Goal: Task Accomplishment & Management: Use online tool/utility

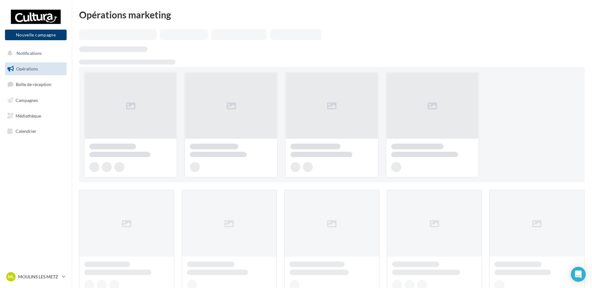
click at [29, 36] on button "Nouvelle campagne" at bounding box center [36, 35] width 62 height 11
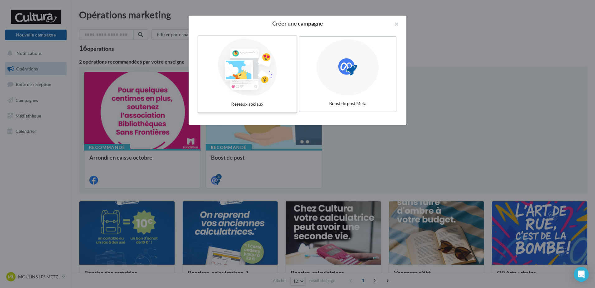
click at [268, 73] on div at bounding box center [247, 67] width 93 height 57
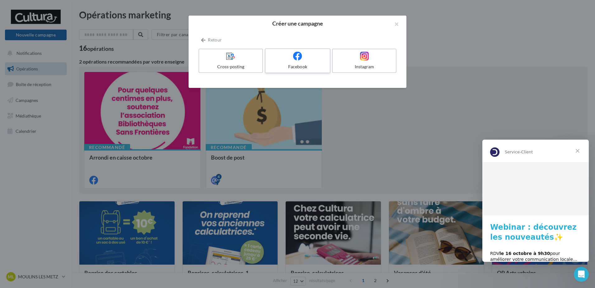
click at [303, 63] on label "Facebook" at bounding box center [298, 60] width 66 height 25
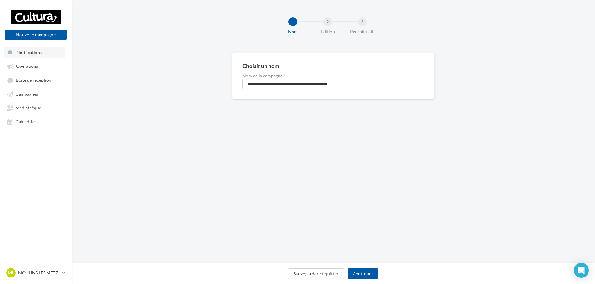
click at [36, 53] on span "Notifications" at bounding box center [28, 52] width 25 height 5
drag, startPoint x: 36, startPoint y: 53, endPoint x: 112, endPoint y: 33, distance: 78.6
click at [113, 33] on div "👏 Bravo ! Vous avez tout lu." at bounding box center [127, 142] width 101 height 274
click at [39, 53] on span "Notifications" at bounding box center [28, 52] width 25 height 5
click at [33, 64] on span "Opérations" at bounding box center [27, 66] width 22 height 5
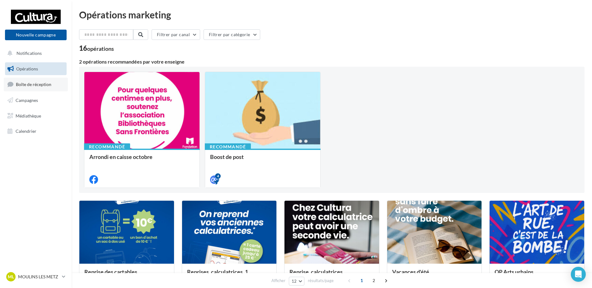
click at [39, 83] on span "Boîte de réception" at bounding box center [33, 84] width 35 height 5
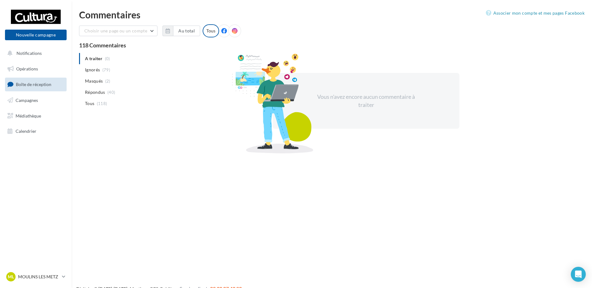
click at [109, 81] on span "(2)" at bounding box center [107, 80] width 5 height 5
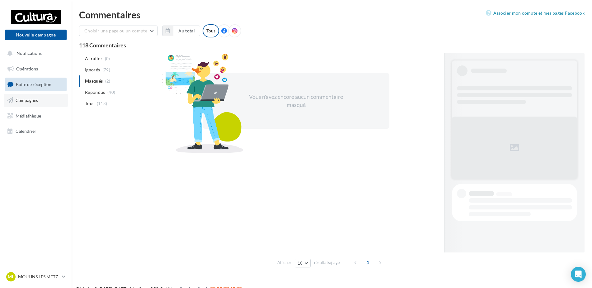
click at [31, 102] on span "Campagnes" at bounding box center [27, 99] width 22 height 5
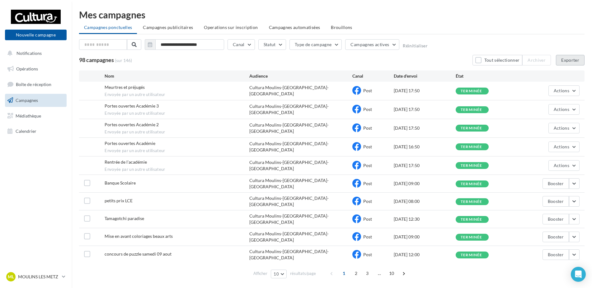
click at [569, 63] on button "Exporter" at bounding box center [570, 60] width 29 height 11
click at [27, 115] on span "Médiathèque" at bounding box center [29, 115] width 26 height 5
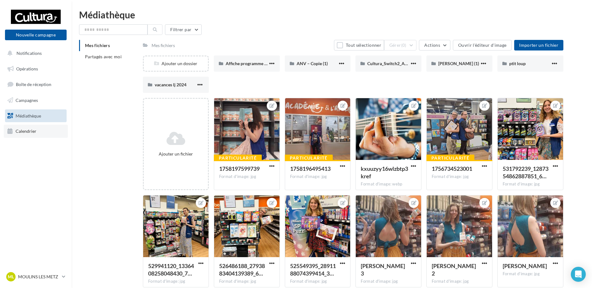
click at [32, 128] on span "Calendrier" at bounding box center [26, 130] width 21 height 5
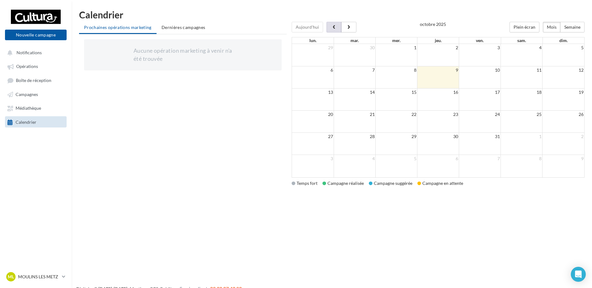
click at [329, 25] on button "button" at bounding box center [333, 27] width 15 height 11
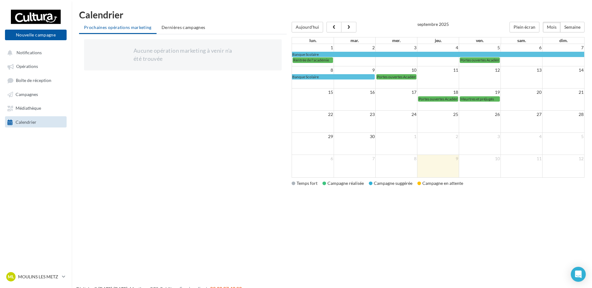
drag, startPoint x: 430, startPoint y: 171, endPoint x: 411, endPoint y: 177, distance: 20.4
drag, startPoint x: 411, startPoint y: 177, endPoint x: 343, endPoint y: 199, distance: 71.7
click at [343, 199] on div "Nouvelle campagne Nouvelle campagne Notifications Opérations Boîte de réception…" at bounding box center [296, 154] width 592 height 288
click at [333, 29] on span "button" at bounding box center [333, 27] width 5 height 4
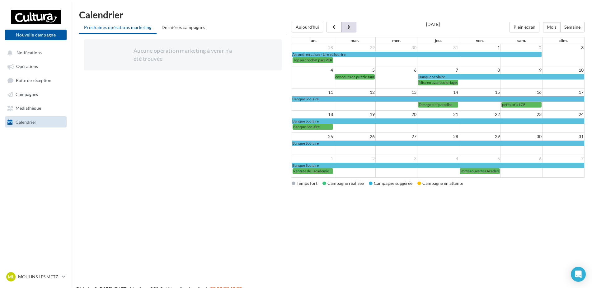
click at [348, 28] on span "button" at bounding box center [348, 27] width 5 height 4
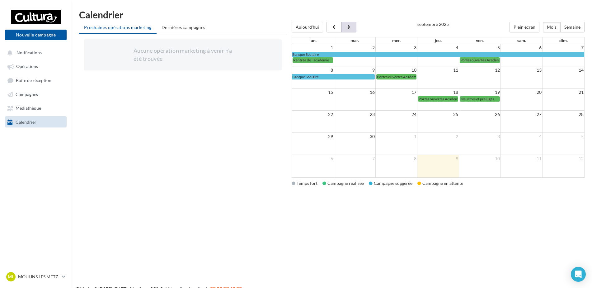
click at [348, 28] on span "button" at bounding box center [348, 27] width 5 height 4
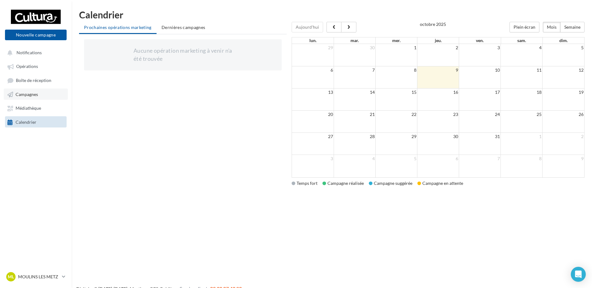
click at [27, 93] on span "Campagnes" at bounding box center [27, 94] width 22 height 5
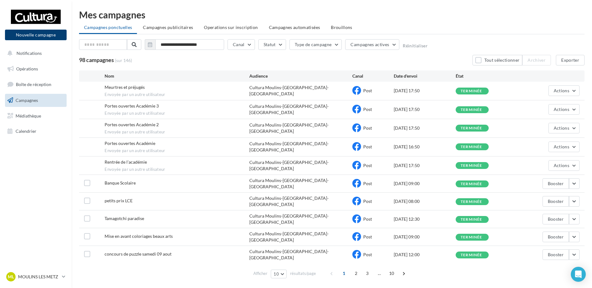
click at [44, 31] on button "Nouvelle campagne" at bounding box center [36, 35] width 62 height 11
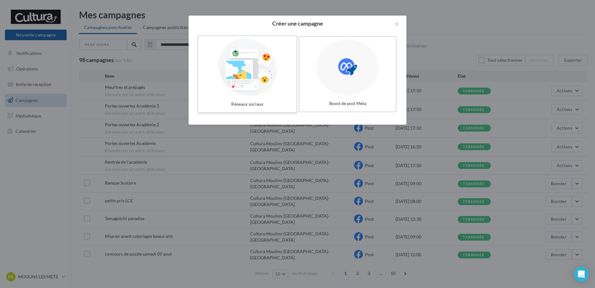
click at [244, 74] on div at bounding box center [247, 67] width 93 height 57
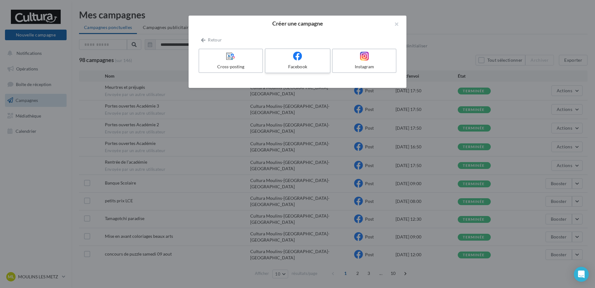
drag, startPoint x: 297, startPoint y: 60, endPoint x: 291, endPoint y: 67, distance: 9.1
click at [291, 67] on label "Facebook" at bounding box center [298, 60] width 66 height 25
drag, startPoint x: 291, startPoint y: 67, endPoint x: 279, endPoint y: 58, distance: 15.3
click at [279, 58] on div at bounding box center [297, 56] width 59 height 10
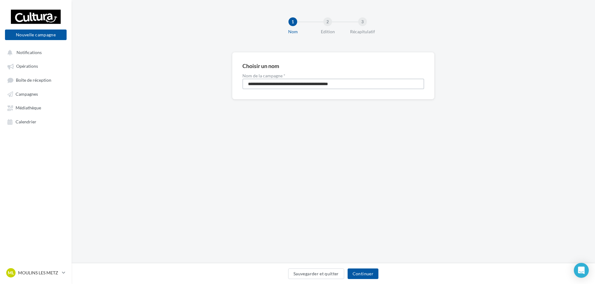
click at [273, 83] on input "**********" at bounding box center [333, 84] width 182 height 11
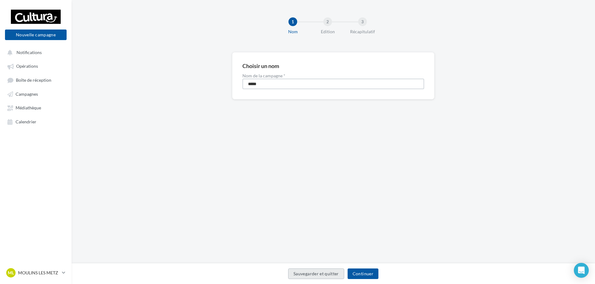
type input "****"
click at [364, 275] on button "Continuer" at bounding box center [363, 274] width 31 height 11
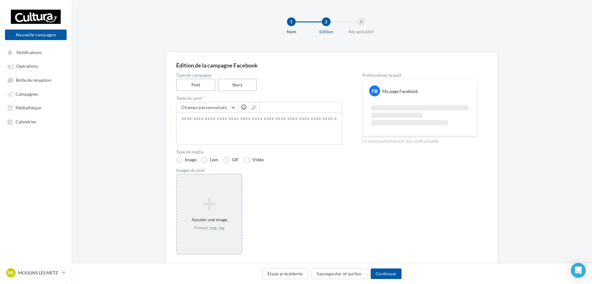
click at [210, 212] on icon at bounding box center [209, 204] width 59 height 15
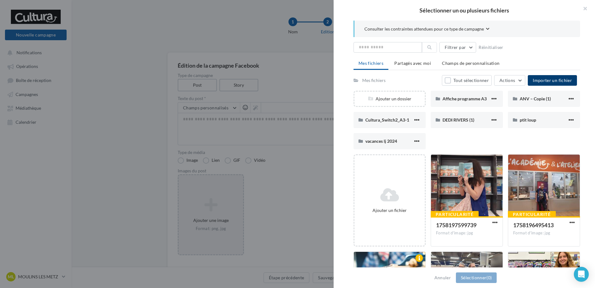
click at [559, 80] on span "Importer un fichier" at bounding box center [552, 79] width 39 height 5
click at [463, 205] on div at bounding box center [467, 185] width 72 height 62
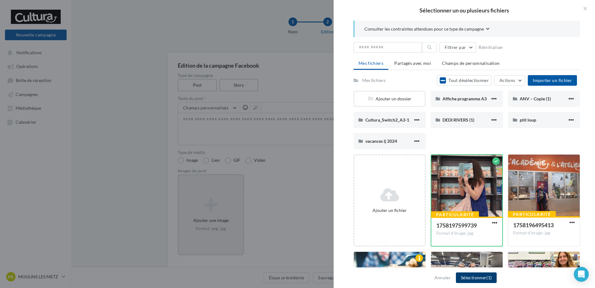
click at [467, 279] on button "Sélectionner (1)" at bounding box center [476, 277] width 41 height 11
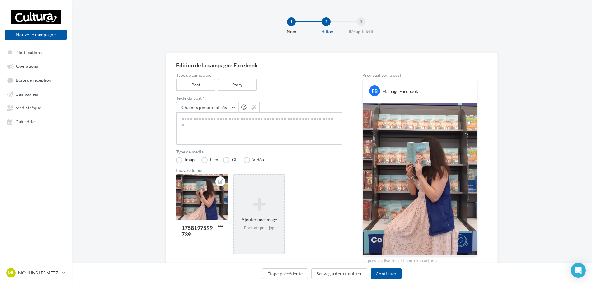
click at [240, 128] on textarea at bounding box center [259, 129] width 166 height 32
type textarea "*"
type textarea "**"
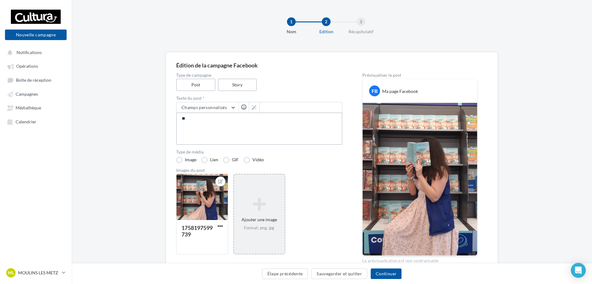
type textarea "***"
type textarea "*****"
type textarea "******"
type textarea "*******"
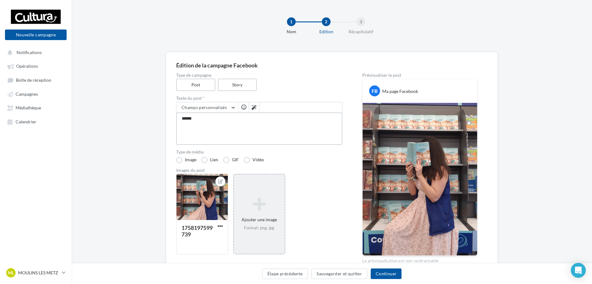
type textarea "*******"
type textarea "********"
type textarea "*********"
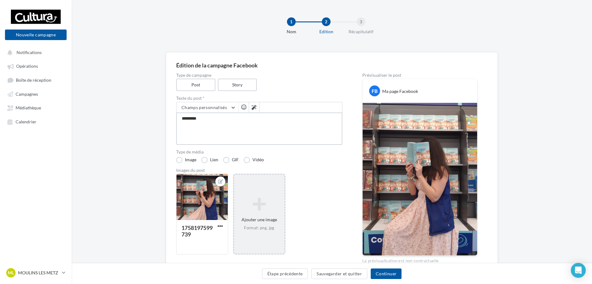
type textarea "**********"
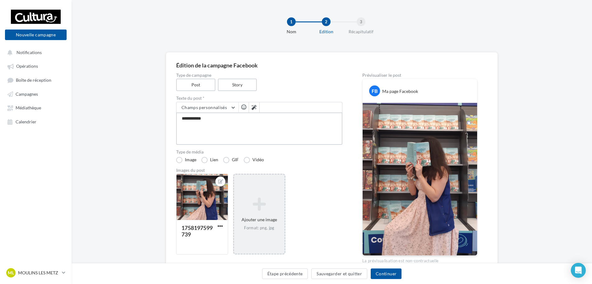
type textarea "**********"
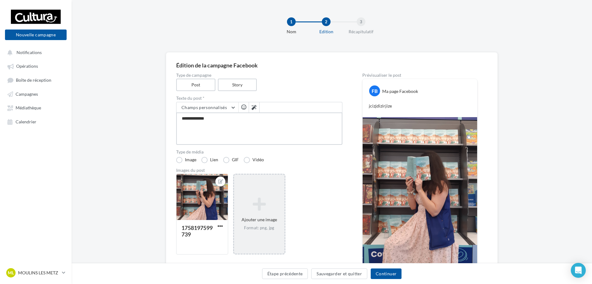
drag, startPoint x: 221, startPoint y: 124, endPoint x: 150, endPoint y: 126, distance: 71.0
click at [161, 124] on div "**********" at bounding box center [332, 182] width 520 height 261
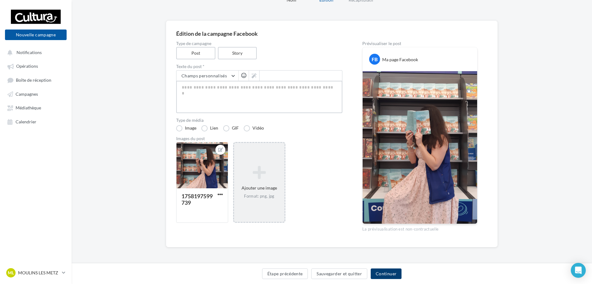
scroll to position [32, 0]
click at [382, 272] on button "Continuer" at bounding box center [386, 274] width 31 height 11
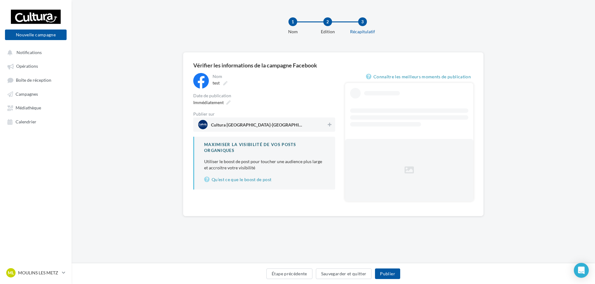
click at [276, 128] on span "Cultura Moulins-Lès-Metz (Moulins-lès-Metz)" at bounding box center [257, 126] width 93 height 7
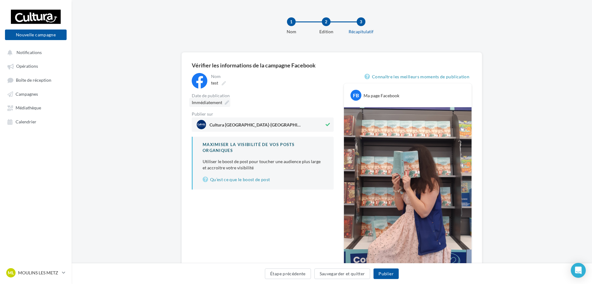
click at [215, 103] on span "Immédiatement" at bounding box center [207, 102] width 31 height 5
click at [302, 240] on div "Nom **** test Date de publication Immédiatement Publier sur Cultura Moulins-Lès…" at bounding box center [263, 179] width 142 height 213
click at [279, 274] on button "Étape précédente" at bounding box center [288, 274] width 46 height 11
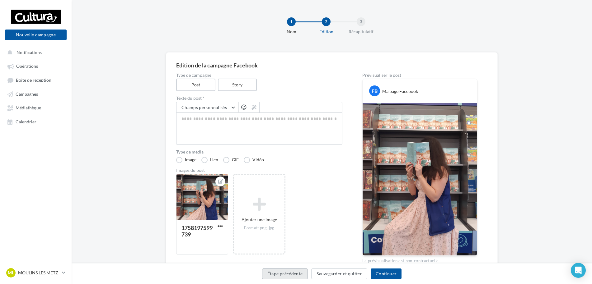
click at [281, 275] on button "Étape précédente" at bounding box center [285, 274] width 46 height 11
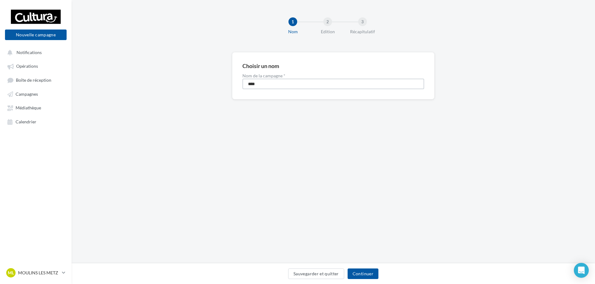
click at [268, 83] on input "****" at bounding box center [333, 84] width 182 height 11
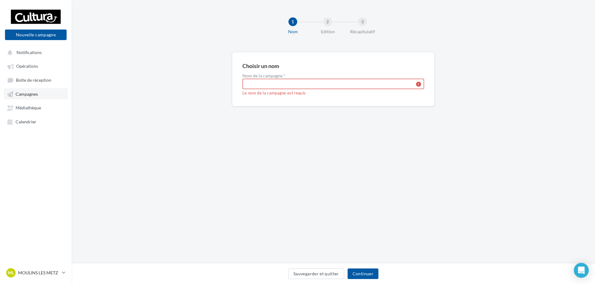
click at [35, 98] on link "Campagnes" at bounding box center [36, 93] width 64 height 11
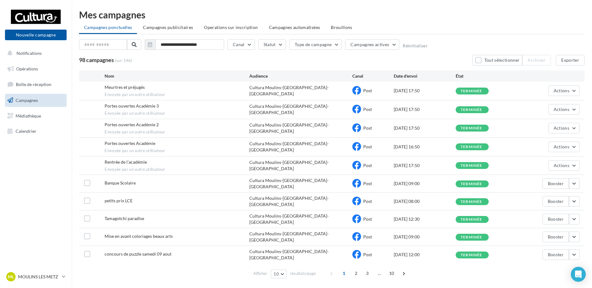
scroll to position [10, 0]
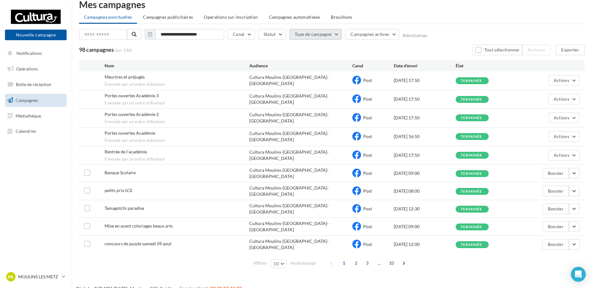
click at [308, 29] on button "Type de campagne" at bounding box center [315, 34] width 53 height 11
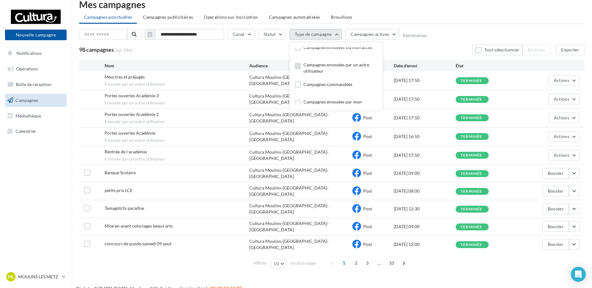
scroll to position [0, 0]
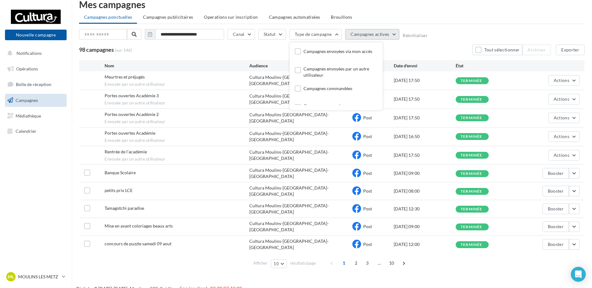
click at [367, 33] on span "Campagnes actives" at bounding box center [369, 33] width 39 height 5
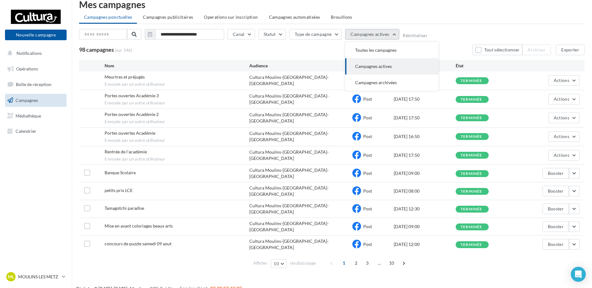
click at [368, 34] on span "Campagnes actives" at bounding box center [369, 33] width 39 height 5
click at [277, 32] on button "Statut" at bounding box center [272, 34] width 28 height 11
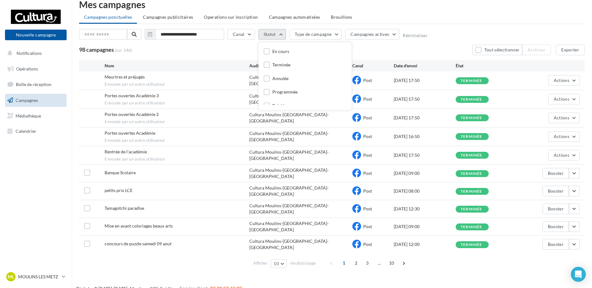
click at [277, 35] on button "Statut" at bounding box center [272, 34] width 28 height 11
click at [248, 36] on button "Canal" at bounding box center [241, 34] width 27 height 11
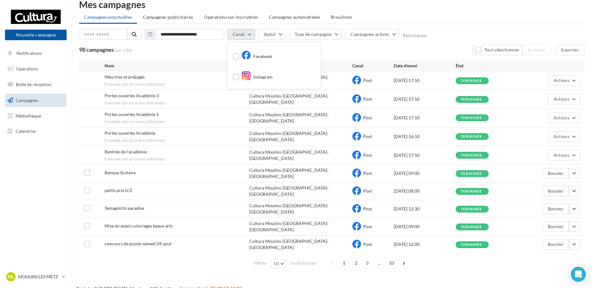
click at [248, 36] on button "Canal" at bounding box center [241, 34] width 27 height 11
click at [355, 258] on span "2" at bounding box center [356, 263] width 10 height 10
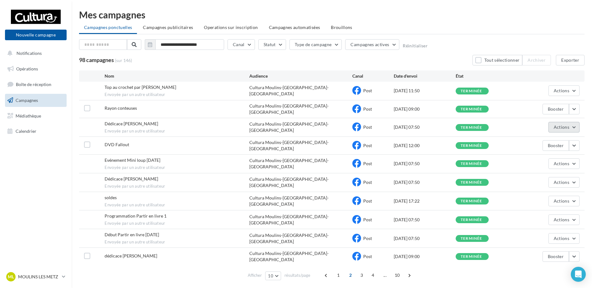
click at [574, 130] on button "Actions" at bounding box center [563, 127] width 31 height 11
click at [566, 125] on span "Actions" at bounding box center [562, 126] width 16 height 5
click at [549, 139] on button "Voir les résultats" at bounding box center [548, 142] width 62 height 16
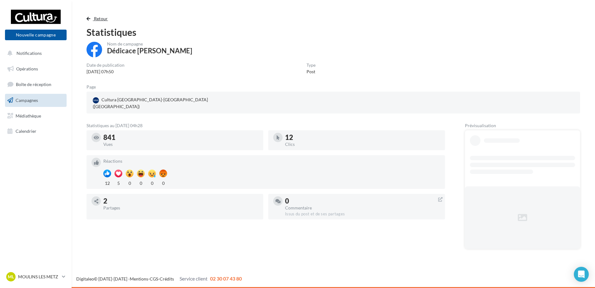
click at [110, 15] on button "Retour" at bounding box center [99, 18] width 24 height 7
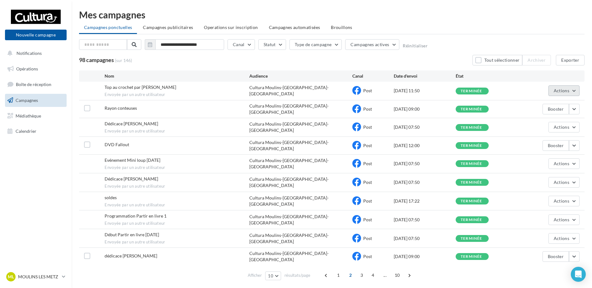
click at [571, 92] on button "Actions" at bounding box center [563, 90] width 31 height 11
click at [575, 137] on div "DVD Fallout Cultura Moulins-Lès-Metz Post 15/07/2025 12:00 terminée Booster" at bounding box center [331, 145] width 505 height 17
click at [575, 140] on button "button" at bounding box center [574, 145] width 11 height 11
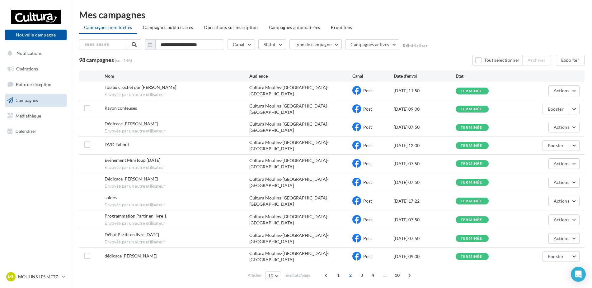
click at [340, 270] on span "1" at bounding box center [338, 275] width 10 height 10
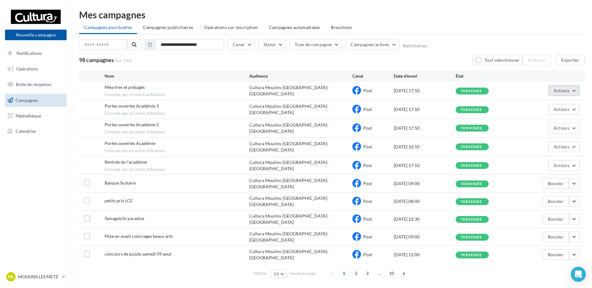
click at [561, 91] on span "Actions" at bounding box center [562, 90] width 16 height 5
click at [552, 106] on button "Voir les résultats" at bounding box center [548, 105] width 62 height 16
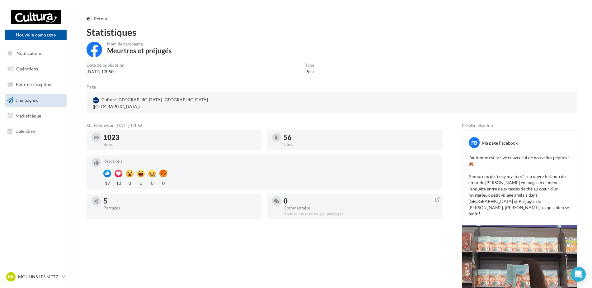
click at [86, 12] on div "Retour Statistiques Nom de campagne Meurtres et préjugés Date de publication 19…" at bounding box center [332, 200] width 520 height 381
click at [93, 17] on button "Retour" at bounding box center [99, 18] width 24 height 7
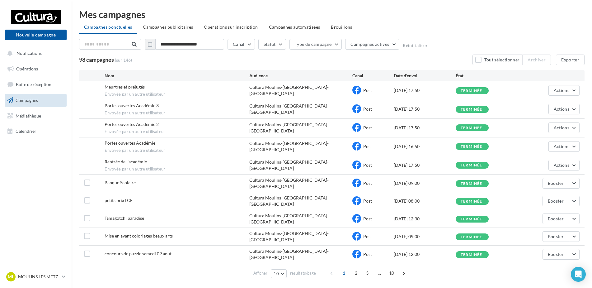
scroll to position [10, 0]
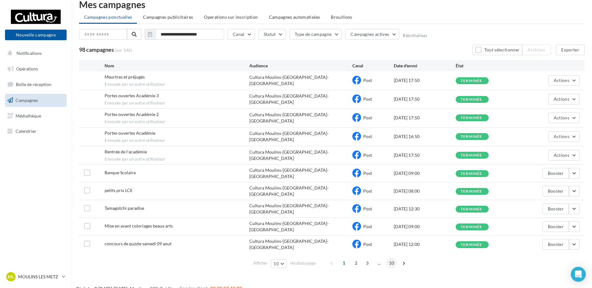
click at [392, 258] on span "10" at bounding box center [392, 263] width 10 height 10
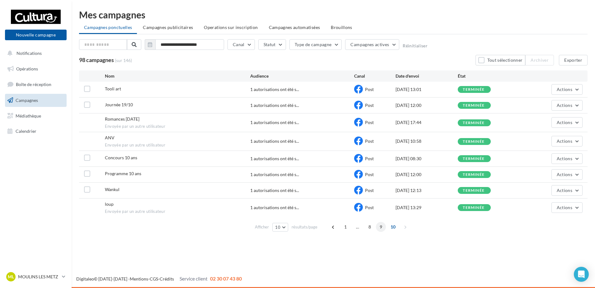
click at [381, 229] on span "9" at bounding box center [381, 227] width 10 height 10
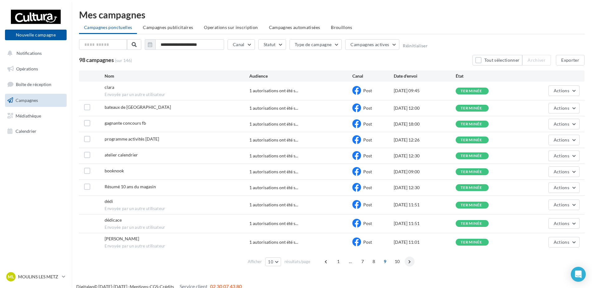
click at [408, 262] on span at bounding box center [410, 261] width 10 height 10
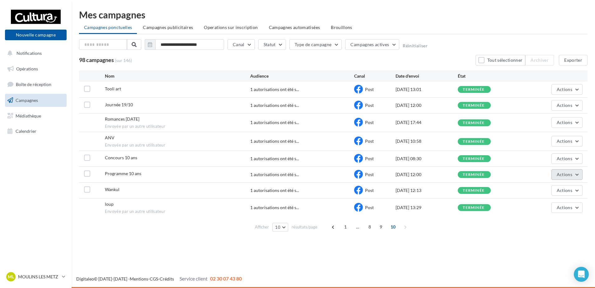
click at [559, 170] on button "Actions" at bounding box center [567, 174] width 31 height 11
click at [547, 188] on button "Voir les résultats" at bounding box center [551, 189] width 62 height 16
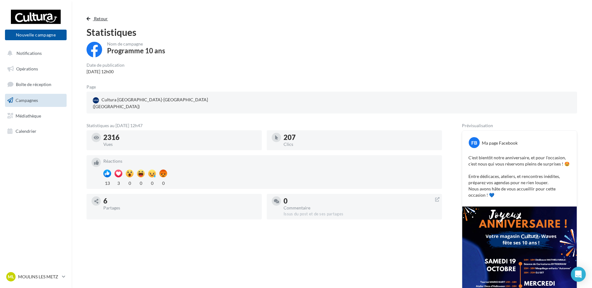
click at [97, 20] on span "Retour" at bounding box center [101, 18] width 14 height 5
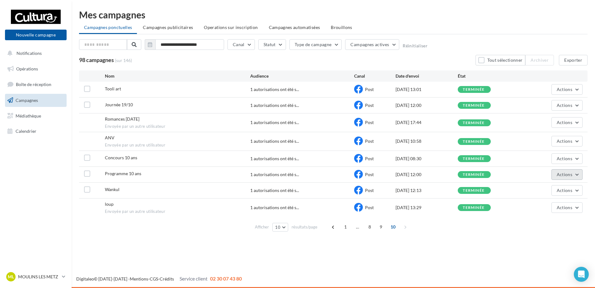
click at [571, 174] on span "Actions" at bounding box center [565, 173] width 16 height 5
click at [572, 175] on span "Actions" at bounding box center [565, 173] width 16 height 5
click at [343, 228] on span "1" at bounding box center [345, 227] width 10 height 10
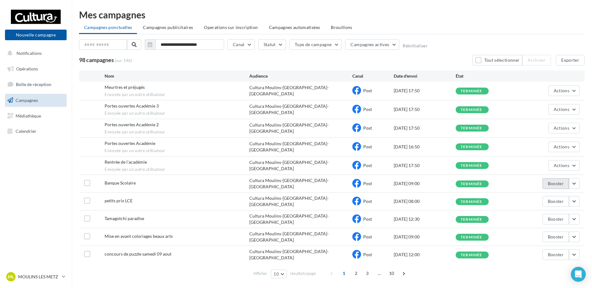
click at [553, 182] on button "Booster" at bounding box center [555, 183] width 26 height 11
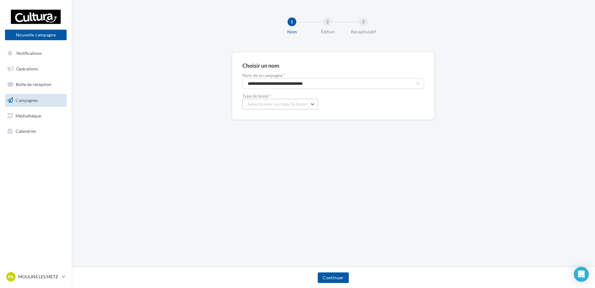
click at [313, 107] on button "Sélectionner un type de boost" at bounding box center [280, 104] width 76 height 11
click at [294, 117] on span "META | Boost de post | 5 jours" at bounding box center [281, 119] width 58 height 5
click at [327, 274] on button "Continuer" at bounding box center [333, 277] width 31 height 11
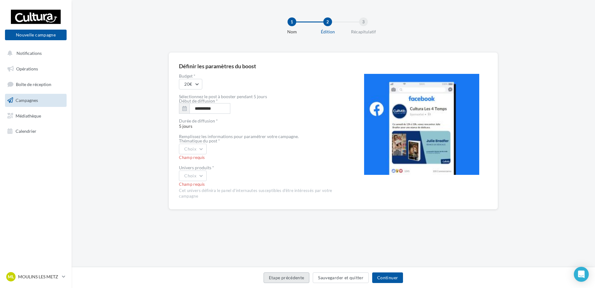
click at [296, 279] on button "Etape précédente" at bounding box center [287, 277] width 46 height 11
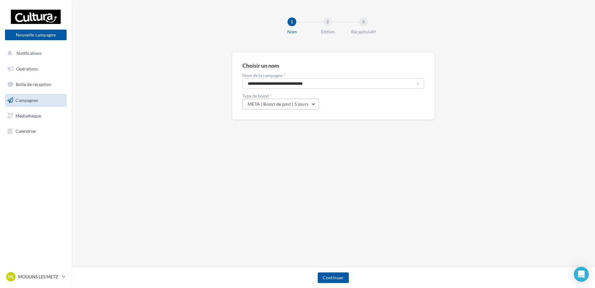
click at [300, 101] on span "META | Boost de post | 5 jours" at bounding box center [278, 103] width 61 height 5
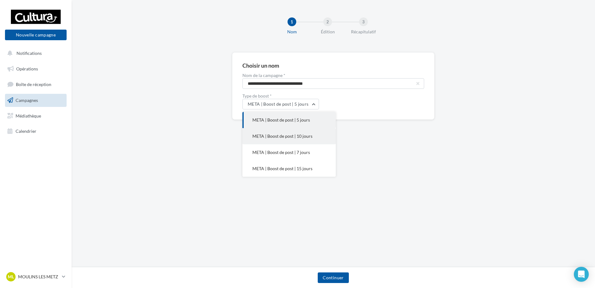
click at [291, 137] on span "META | Boost de post | 10 jours" at bounding box center [282, 135] width 60 height 5
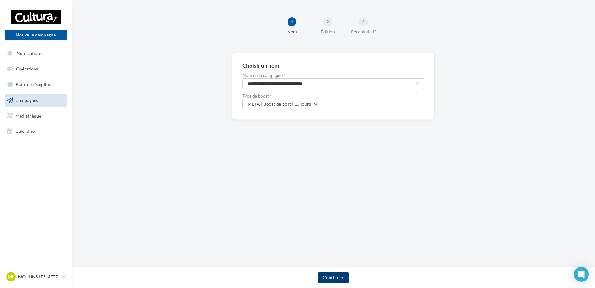
click at [330, 277] on button "Continuer" at bounding box center [333, 277] width 31 height 11
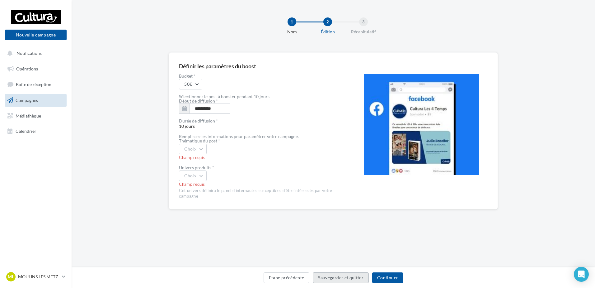
click at [339, 279] on button "Sauvegarder et quitter" at bounding box center [341, 277] width 56 height 11
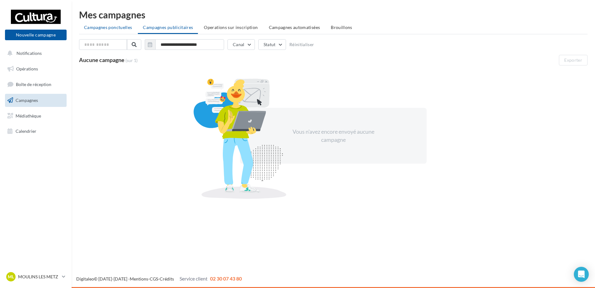
click at [108, 32] on li "Campagnes ponctuelles" at bounding box center [108, 27] width 58 height 11
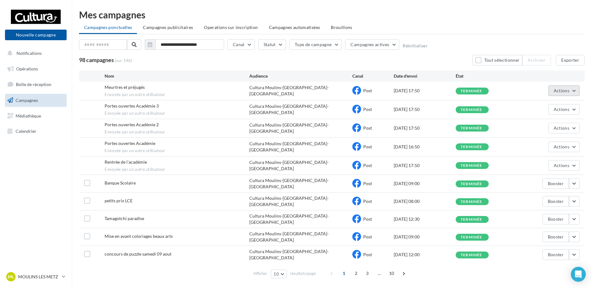
click at [573, 94] on button "Actions" at bounding box center [563, 90] width 31 height 11
click at [555, 183] on button "Booster" at bounding box center [555, 183] width 26 height 11
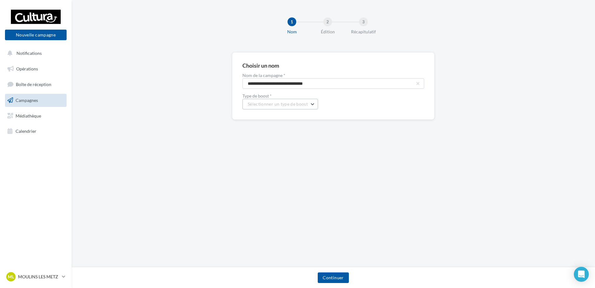
click at [282, 101] on button "Sélectionner un type de boost" at bounding box center [280, 104] width 76 height 11
click at [293, 152] on span "META | Boost de post | 7 jours" at bounding box center [281, 151] width 58 height 5
click at [327, 279] on button "Continuer" at bounding box center [333, 277] width 31 height 11
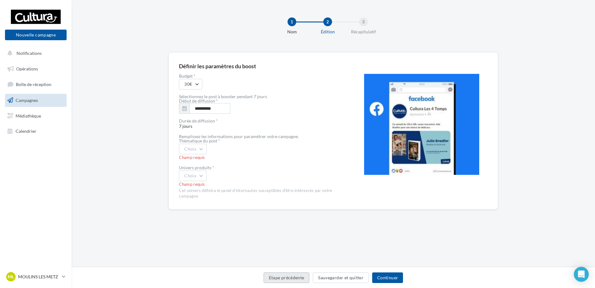
click at [284, 277] on button "Etape précédente" at bounding box center [287, 277] width 46 height 11
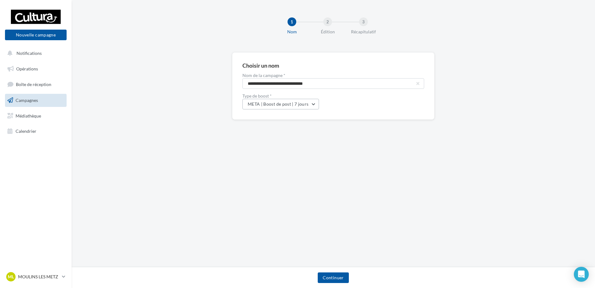
click at [290, 107] on button "META | Boost de post | 7 jours" at bounding box center [280, 104] width 77 height 11
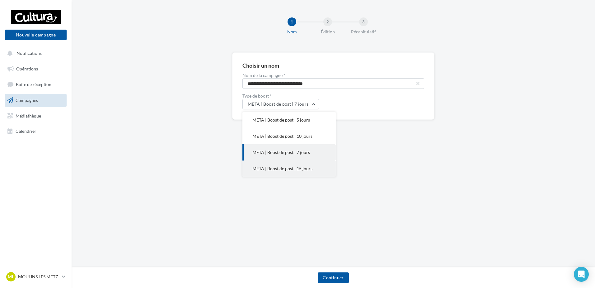
click at [285, 167] on span "META | Boost de post | 15 jours" at bounding box center [282, 168] width 60 height 5
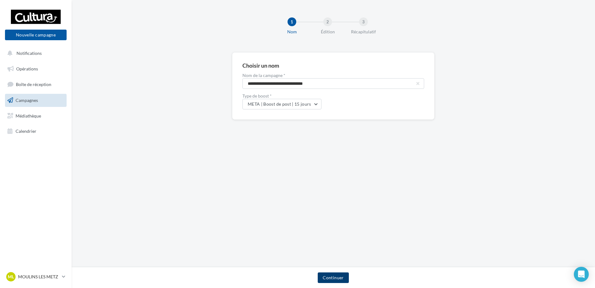
click at [327, 273] on button "Continuer" at bounding box center [333, 277] width 31 height 11
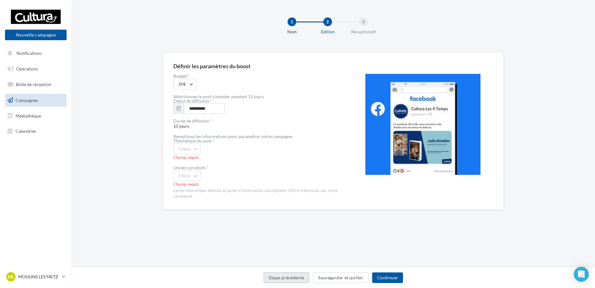
click at [275, 275] on button "Etape précédente" at bounding box center [287, 277] width 46 height 11
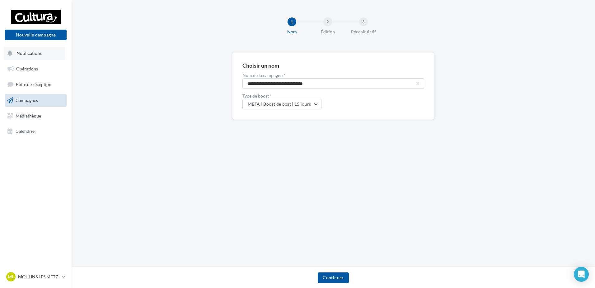
click at [33, 50] on button "Notifications" at bounding box center [35, 53] width 62 height 13
click at [33, 97] on link "Campagnes" at bounding box center [36, 100] width 64 height 13
